Goal: Task Accomplishment & Management: Manage account settings

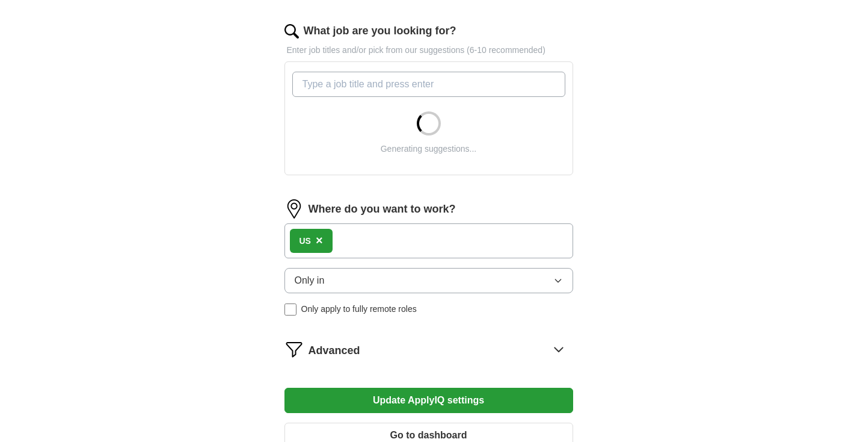
scroll to position [380, 0]
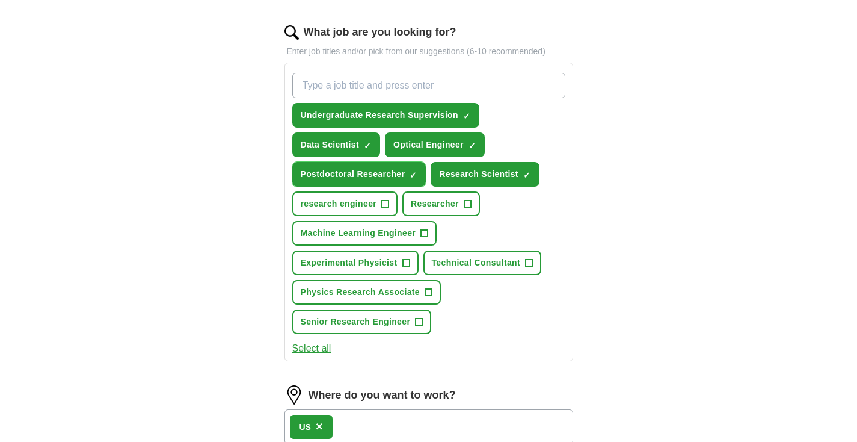
click at [0, 0] on span "×" at bounding box center [0, 0] width 0 height 0
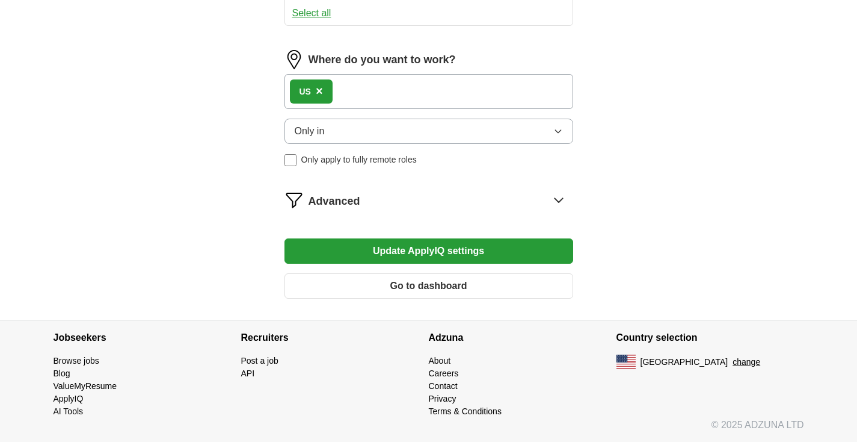
scroll to position [0, 0]
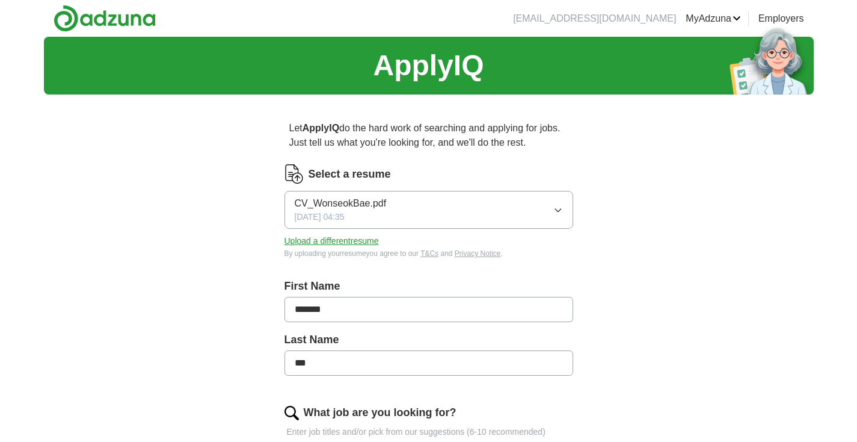
click at [376, 201] on span "CV_WonseokBae.pdf" at bounding box center [341, 203] width 92 height 14
click at [504, 212] on button "CV_WonseokBae.pdf [DATE] 04:35" at bounding box center [429, 210] width 289 height 38
click at [391, 245] on span "✓" at bounding box center [395, 244] width 9 height 16
click at [374, 238] on button "Upload a different resume" at bounding box center [332, 241] width 94 height 13
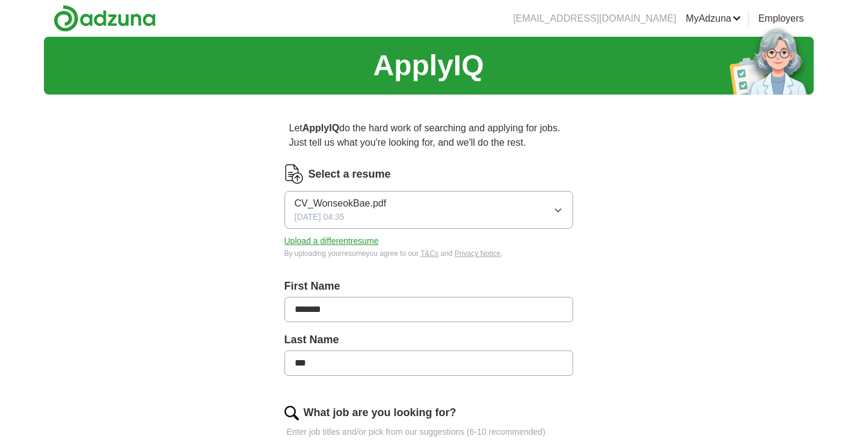
click at [357, 202] on span "CV_WonseokBae.pdf" at bounding box center [341, 203] width 92 height 14
drag, startPoint x: 414, startPoint y: 201, endPoint x: 247, endPoint y: 201, distance: 166.6
click at [541, 210] on button "CV_WonseokBae.pdf [DATE] 04:35" at bounding box center [429, 210] width 289 height 38
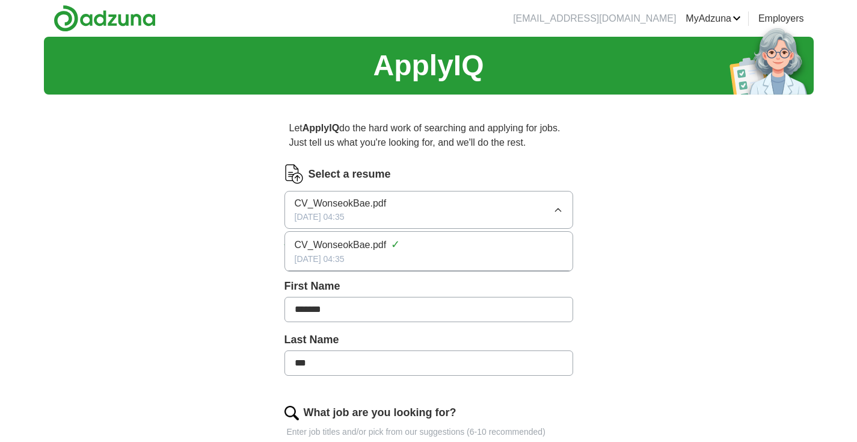
click at [541, 210] on button "CV_WonseokBae.pdf [DATE] 04:35" at bounding box center [429, 210] width 289 height 38
click at [362, 242] on button "Upload a different resume" at bounding box center [332, 241] width 94 height 13
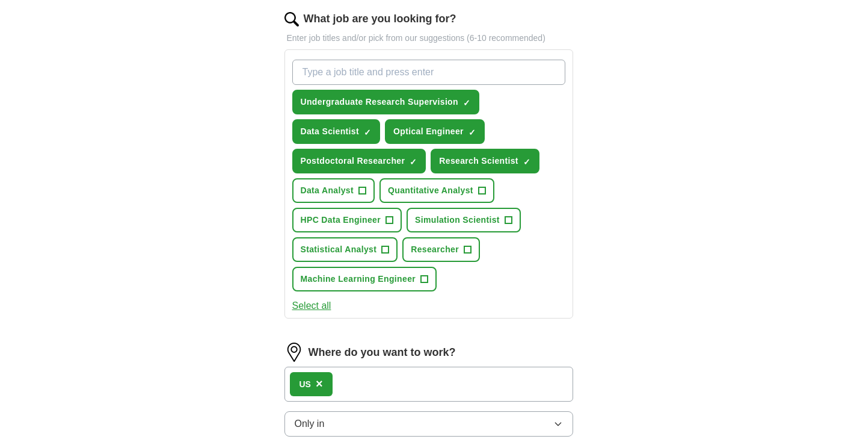
scroll to position [374, 0]
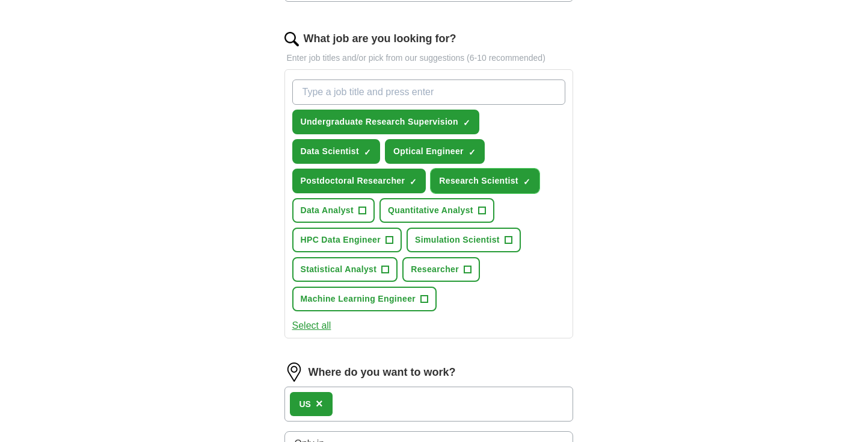
click at [514, 183] on span "Research Scientist" at bounding box center [478, 180] width 79 height 13
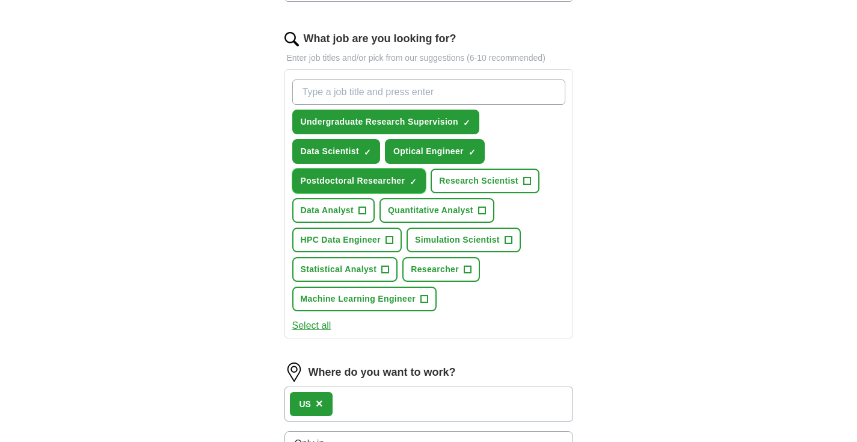
click at [389, 181] on span "Postdoctoral Researcher" at bounding box center [353, 180] width 105 height 13
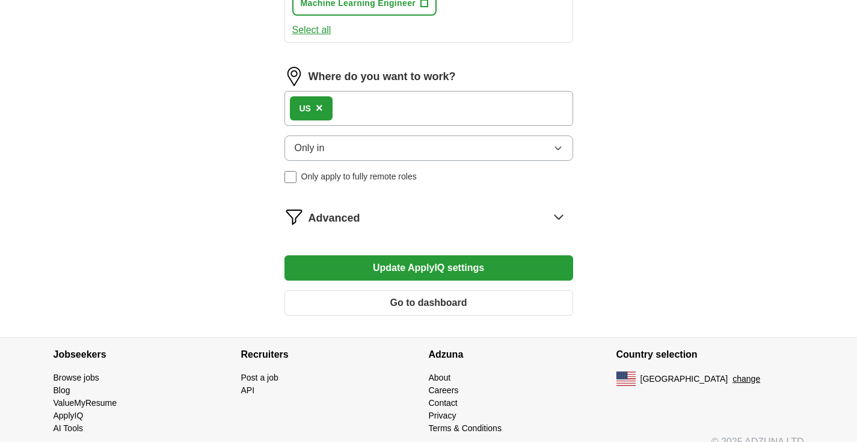
scroll to position [666, 0]
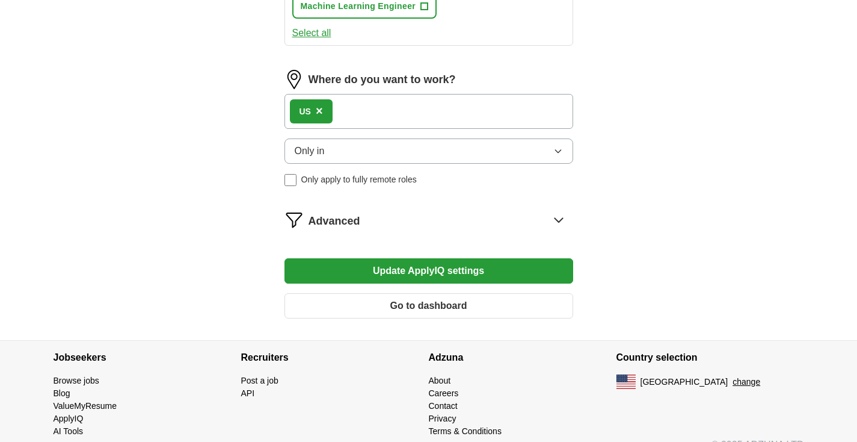
click at [414, 270] on button "Update ApplyIQ settings" at bounding box center [429, 270] width 289 height 25
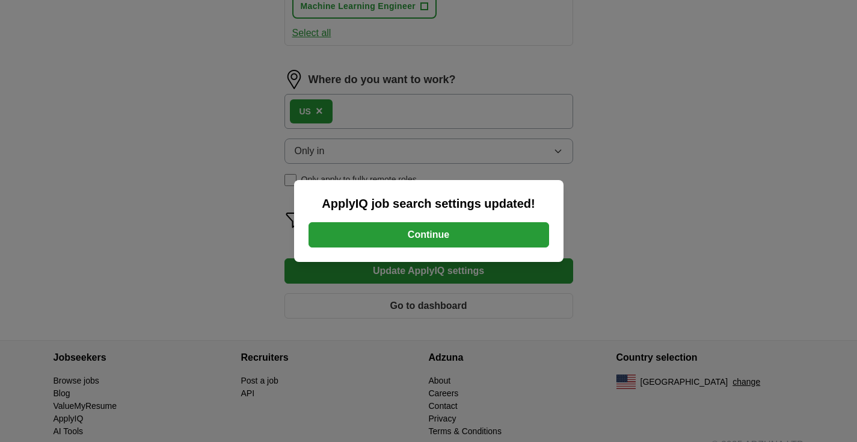
click at [416, 235] on button "Continue" at bounding box center [429, 234] width 241 height 25
